Goal: Complete application form

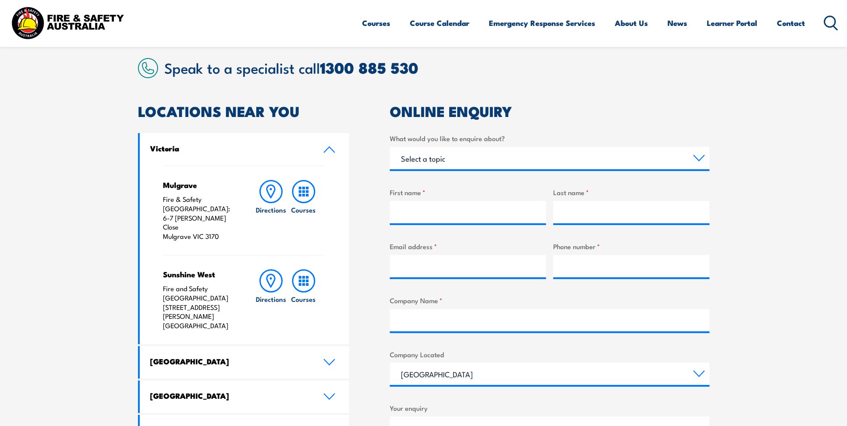
scroll to position [223, 0]
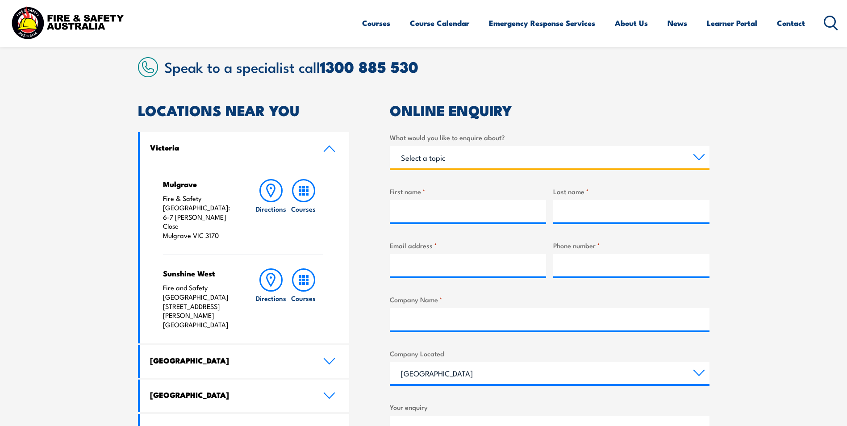
click at [698, 156] on select "Select a topic Training Emergency Response Services General Enquiry" at bounding box center [550, 157] width 320 height 22
select select "Training"
click at [390, 146] on select "Select a topic Training Emergency Response Services General Enquiry" at bounding box center [550, 157] width 320 height 22
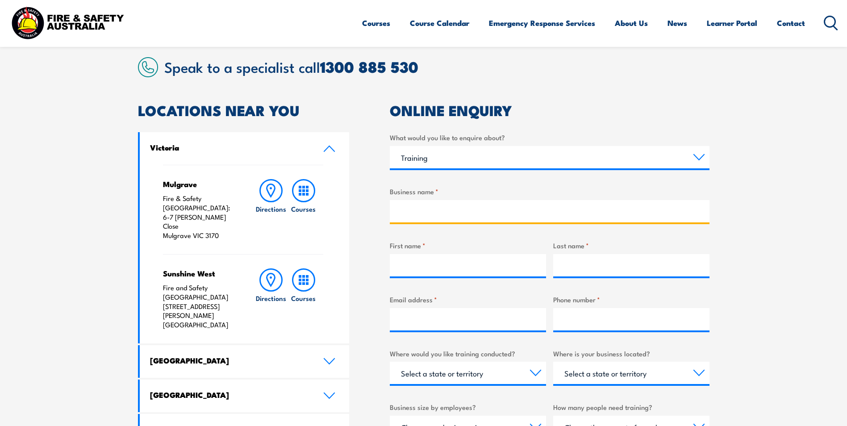
click at [427, 209] on input "Business name *" at bounding box center [550, 211] width 320 height 22
type input "Vestas"
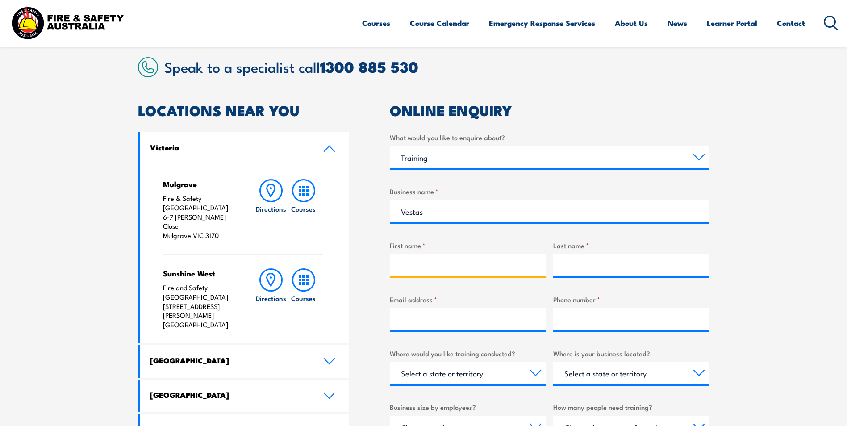
type input "[PERSON_NAME]"
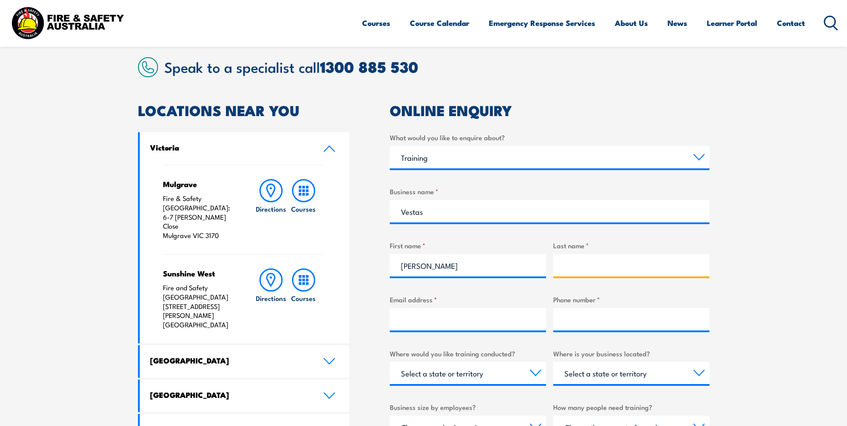
type input "Good"
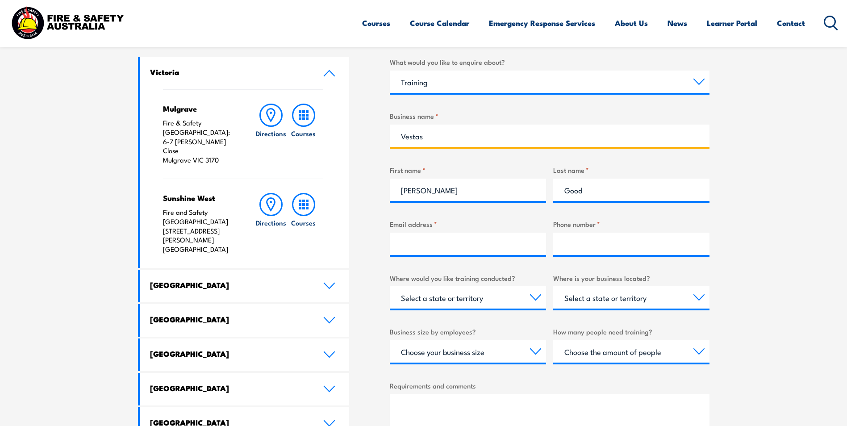
scroll to position [313, 0]
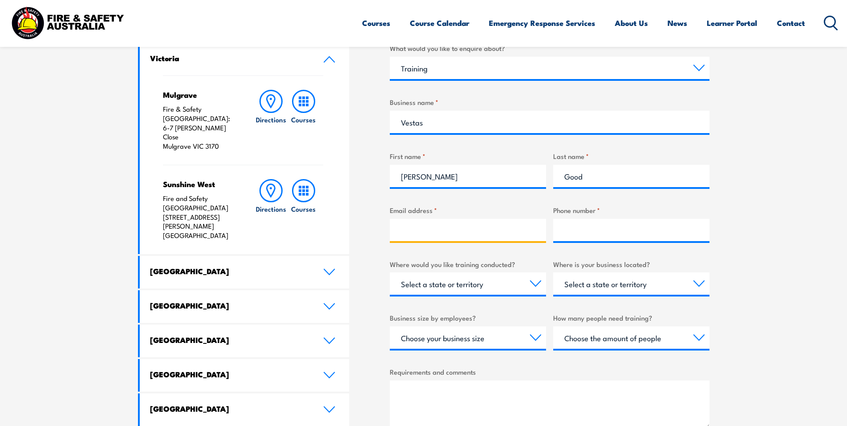
click at [429, 227] on input "Email address *" at bounding box center [468, 230] width 156 height 22
type input "[EMAIL_ADDRESS][DOMAIN_NAME]"
type input "0475395382"
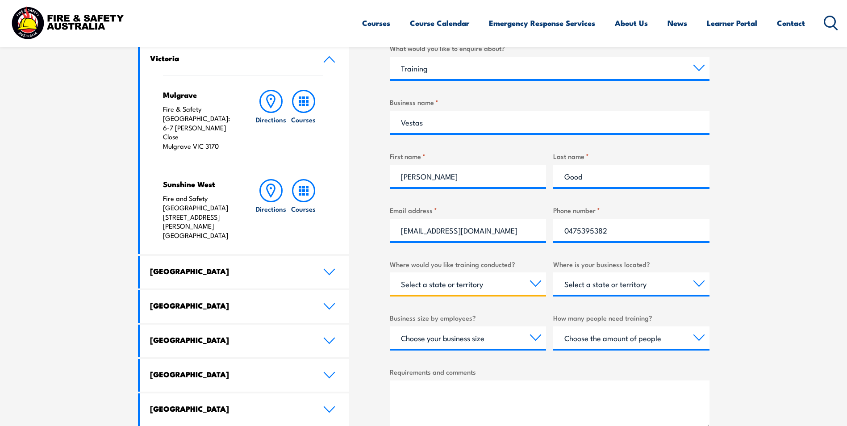
click at [535, 282] on select "Select a state or territory Nationally - multiple locations [GEOGRAPHIC_DATA] […" at bounding box center [468, 283] width 156 height 22
select select "WA"
click at [390, 272] on select "Select a state or territory Nationally - multiple locations [GEOGRAPHIC_DATA] […" at bounding box center [468, 283] width 156 height 22
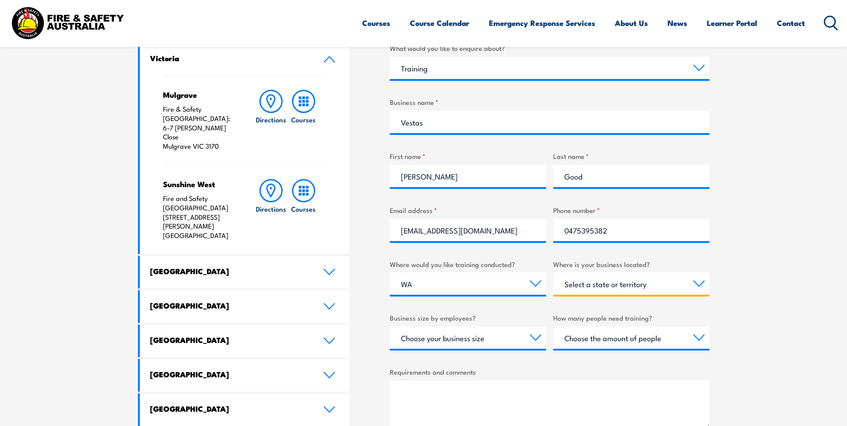
click at [700, 288] on select "Select a state or territory [GEOGRAPHIC_DATA] [GEOGRAPHIC_DATA] [GEOGRAPHIC_DAT…" at bounding box center [631, 283] width 156 height 22
select select "WA"
click at [553, 272] on select "Select a state or territory [GEOGRAPHIC_DATA] [GEOGRAPHIC_DATA] [GEOGRAPHIC_DAT…" at bounding box center [631, 283] width 156 height 22
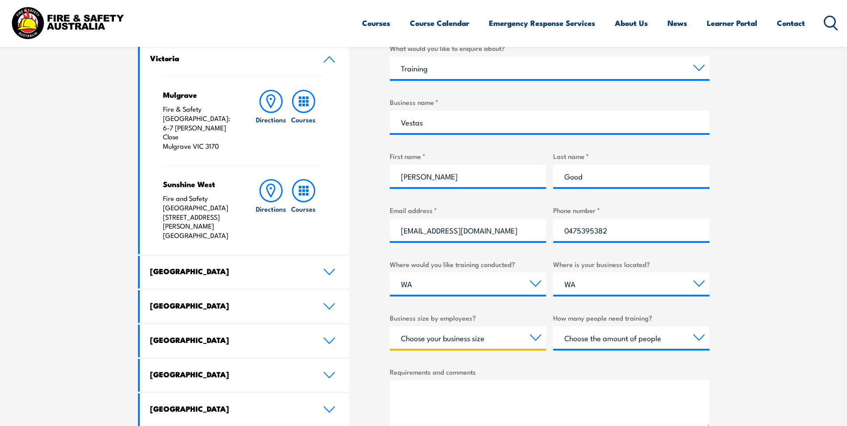
click at [535, 338] on select "Choose your business size 1 to 19 20 to 199 200+" at bounding box center [468, 337] width 156 height 22
select select "1 to 19"
click at [390, 326] on select "Choose your business size 1 to 19 20 to 199 200+" at bounding box center [468, 337] width 156 height 22
click at [700, 338] on select "Choose the amount of people 1 to 4 5 to 19 20+" at bounding box center [631, 337] width 156 height 22
select select "5 to 19"
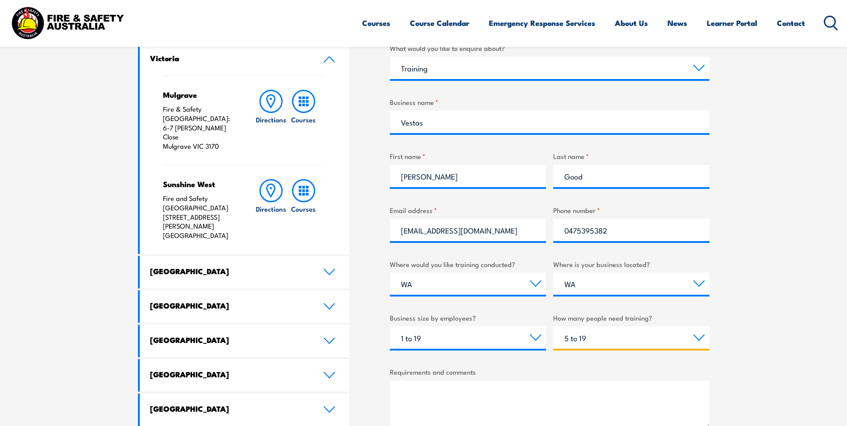
click at [553, 326] on select "Choose the amount of people 1 to 4 5 to 19 20+" at bounding box center [631, 337] width 156 height 22
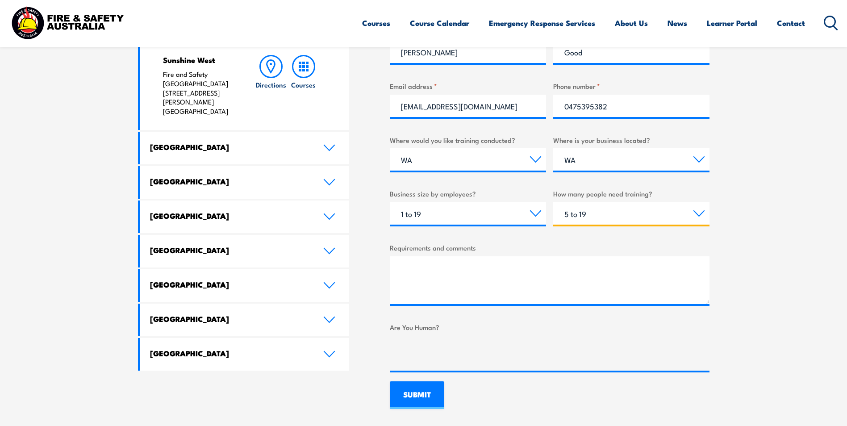
scroll to position [491, 0]
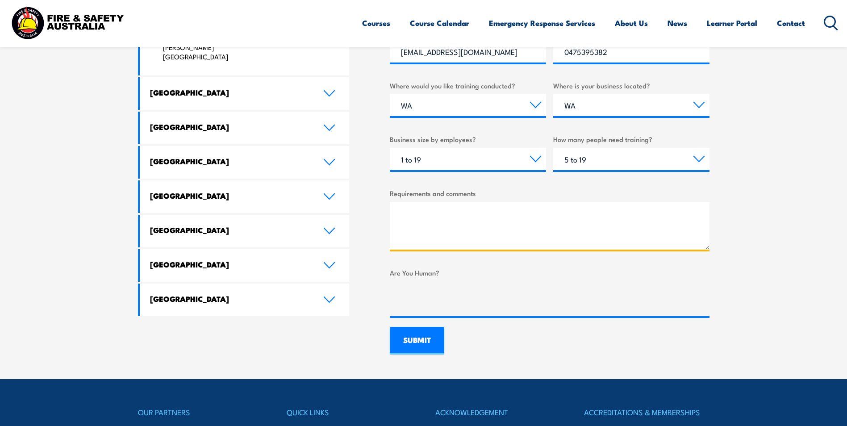
click at [424, 214] on textarea "Requirements and comments" at bounding box center [550, 226] width 320 height 48
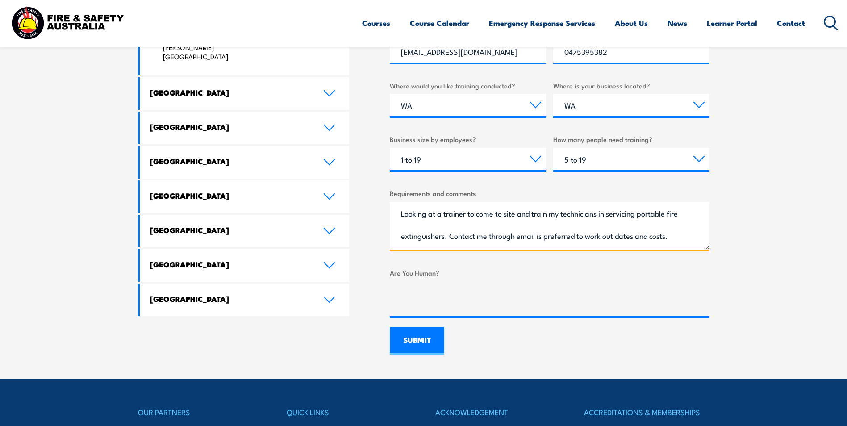
type textarea "Looking at a trainer to come to site and train my technicians in servicing port…"
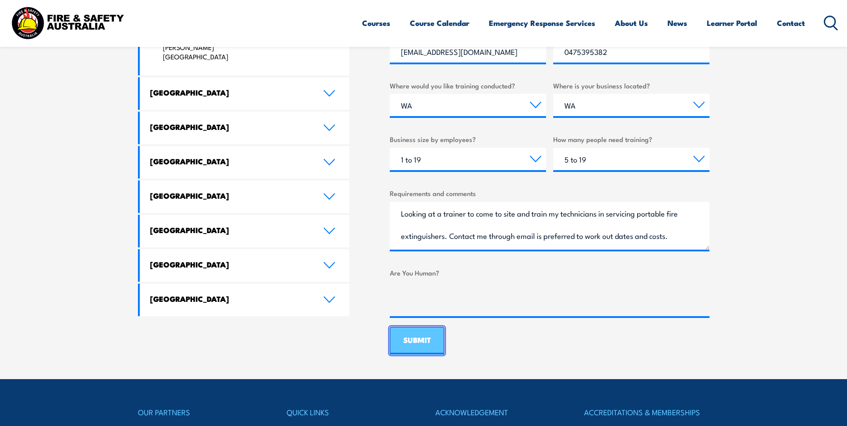
click at [405, 342] on input "SUBMIT" at bounding box center [417, 341] width 54 height 28
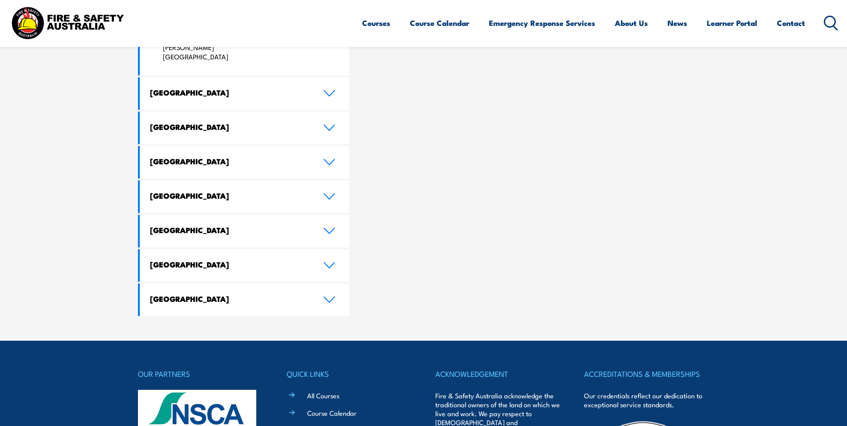
scroll to position [0, 0]
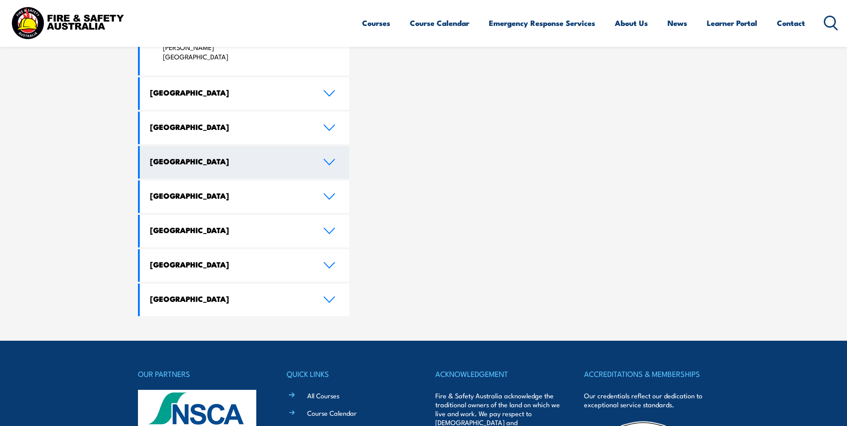
click at [331, 159] on icon at bounding box center [329, 161] width 10 height 5
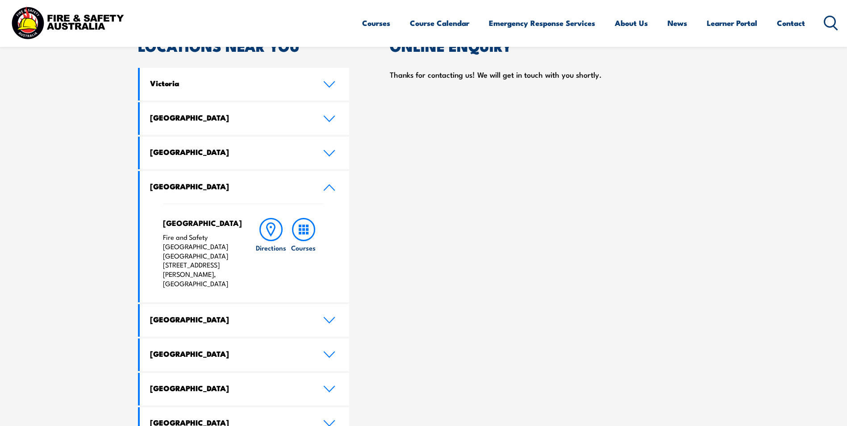
scroll to position [268, 0]
